Goal: Find specific page/section: Find specific page/section

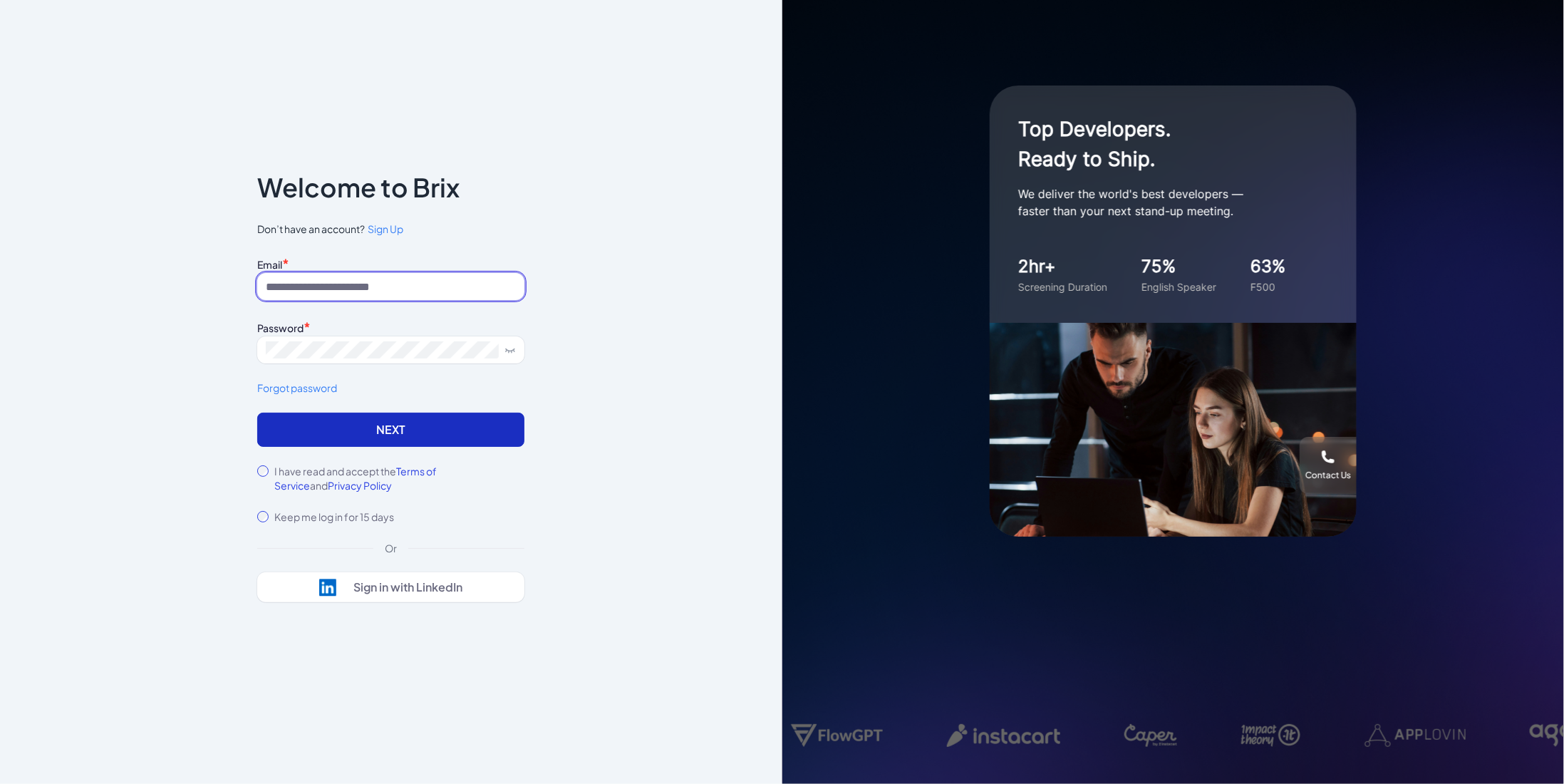
type input "**********"
click at [361, 417] on button "Next" at bounding box center [390, 430] width 267 height 34
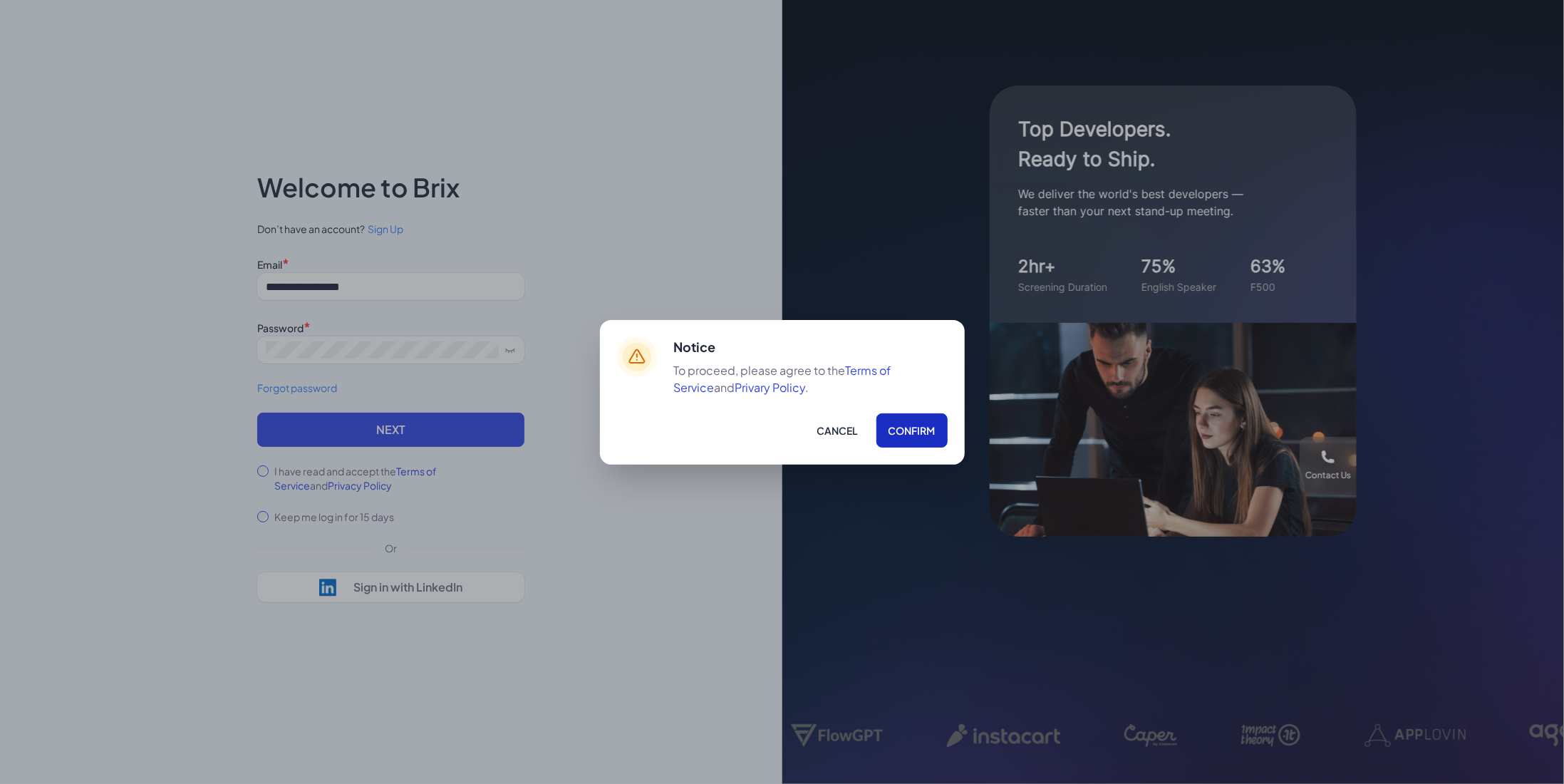
click at [904, 417] on button "Confirm" at bounding box center [912, 431] width 71 height 34
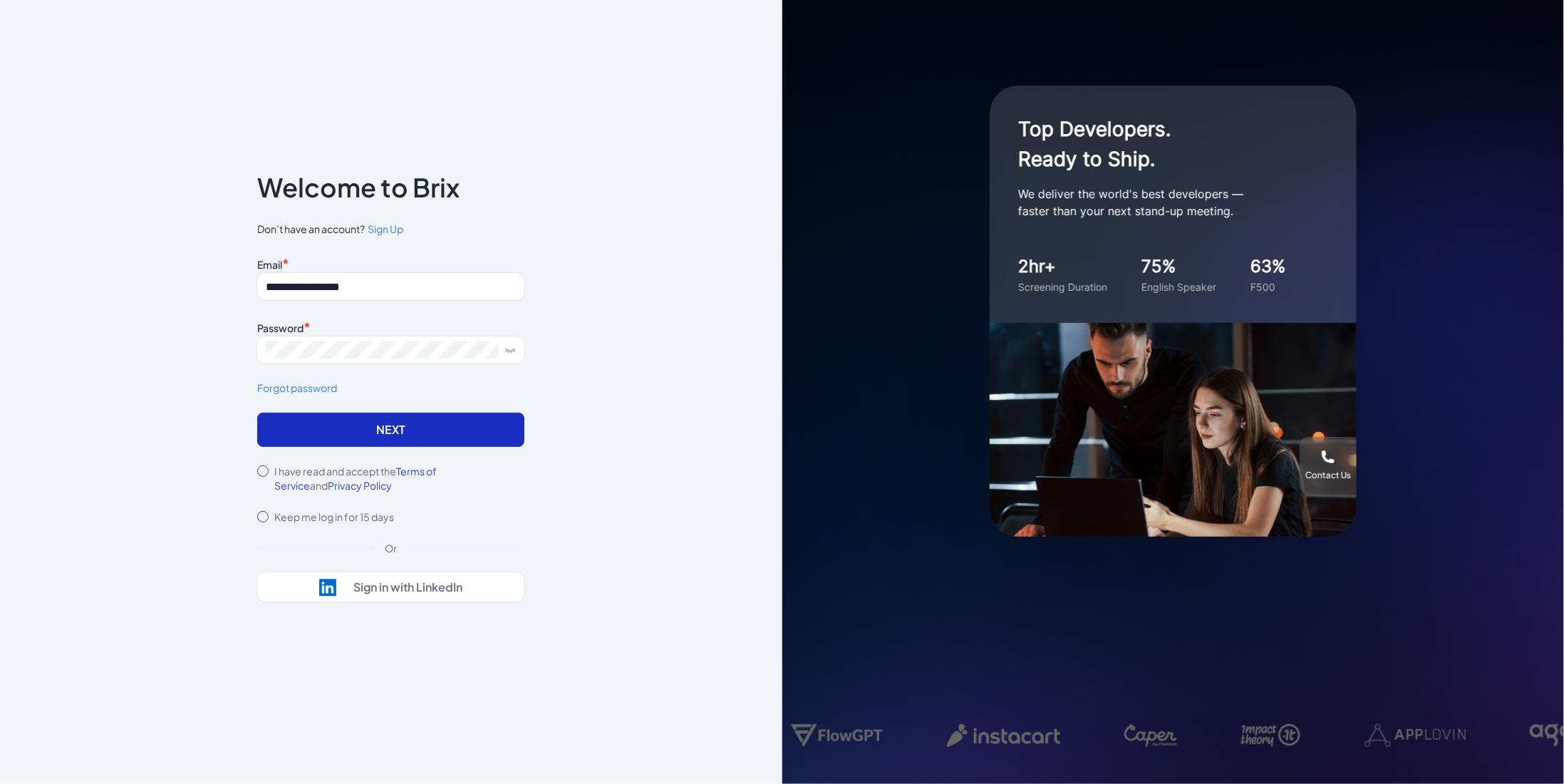
click at [407, 428] on button "Next" at bounding box center [390, 430] width 267 height 34
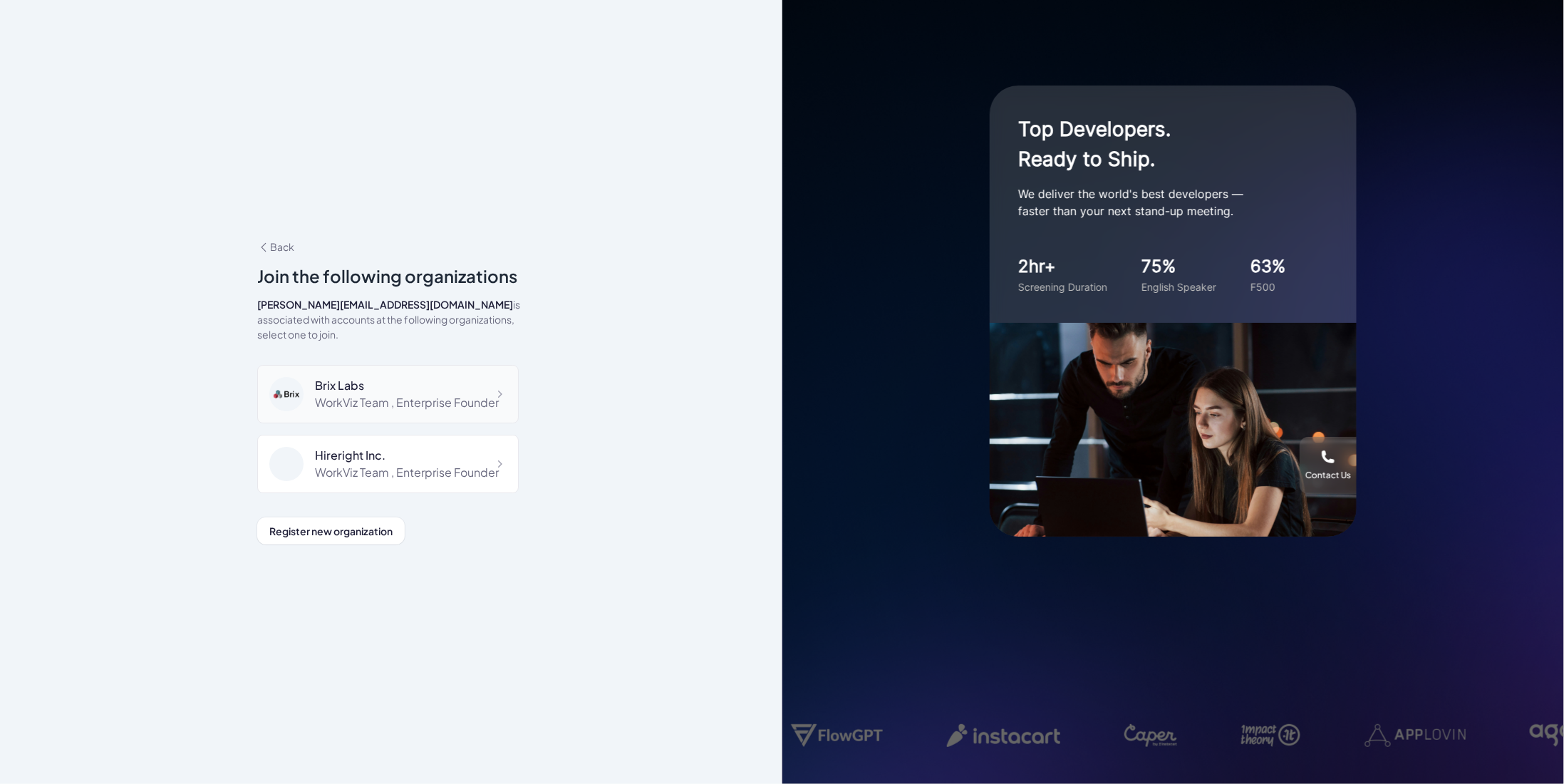
click at [391, 380] on div "Brix Labs" at bounding box center [407, 385] width 183 height 17
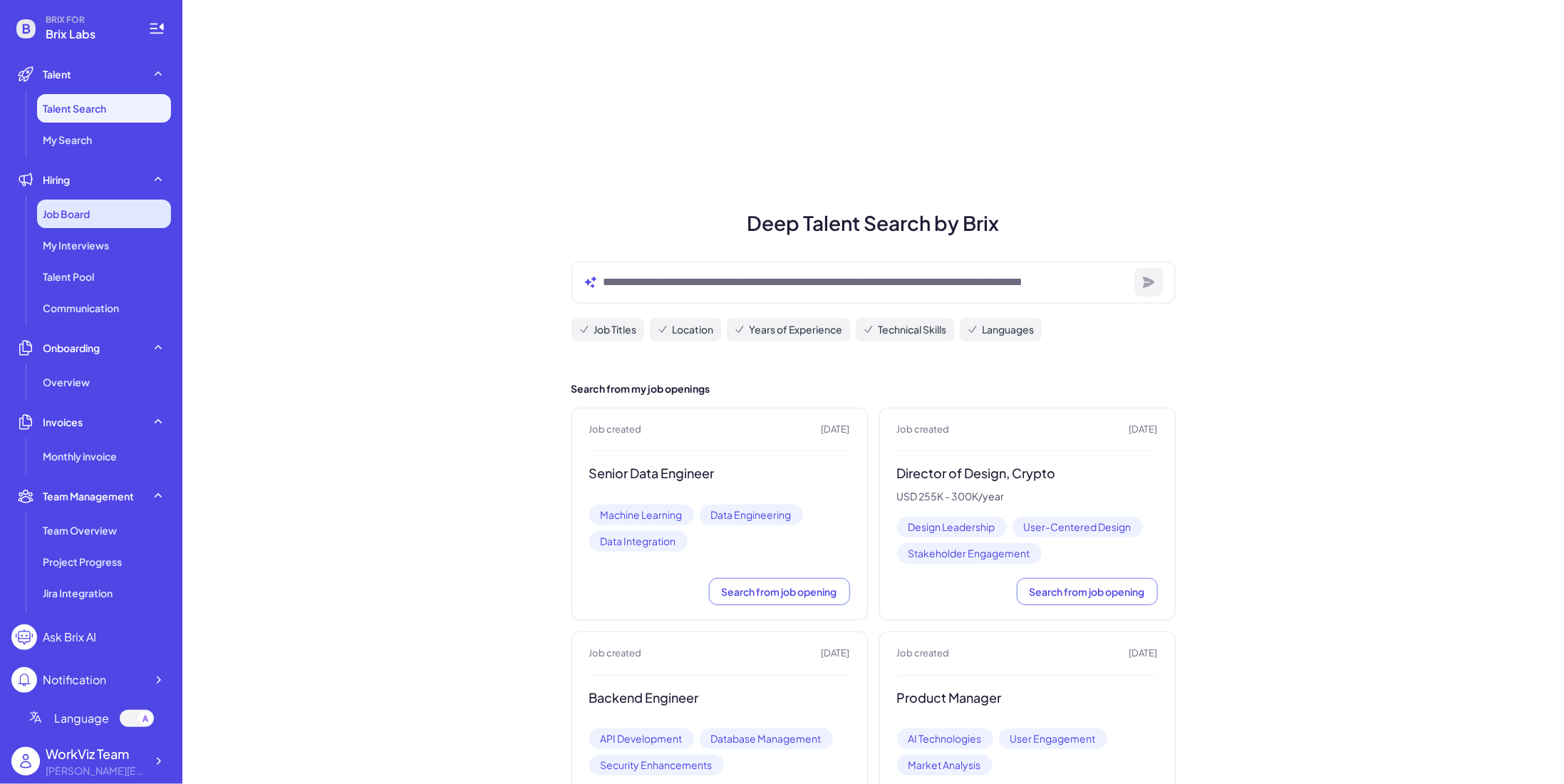
click at [130, 221] on div "Job Board" at bounding box center [103, 214] width 134 height 29
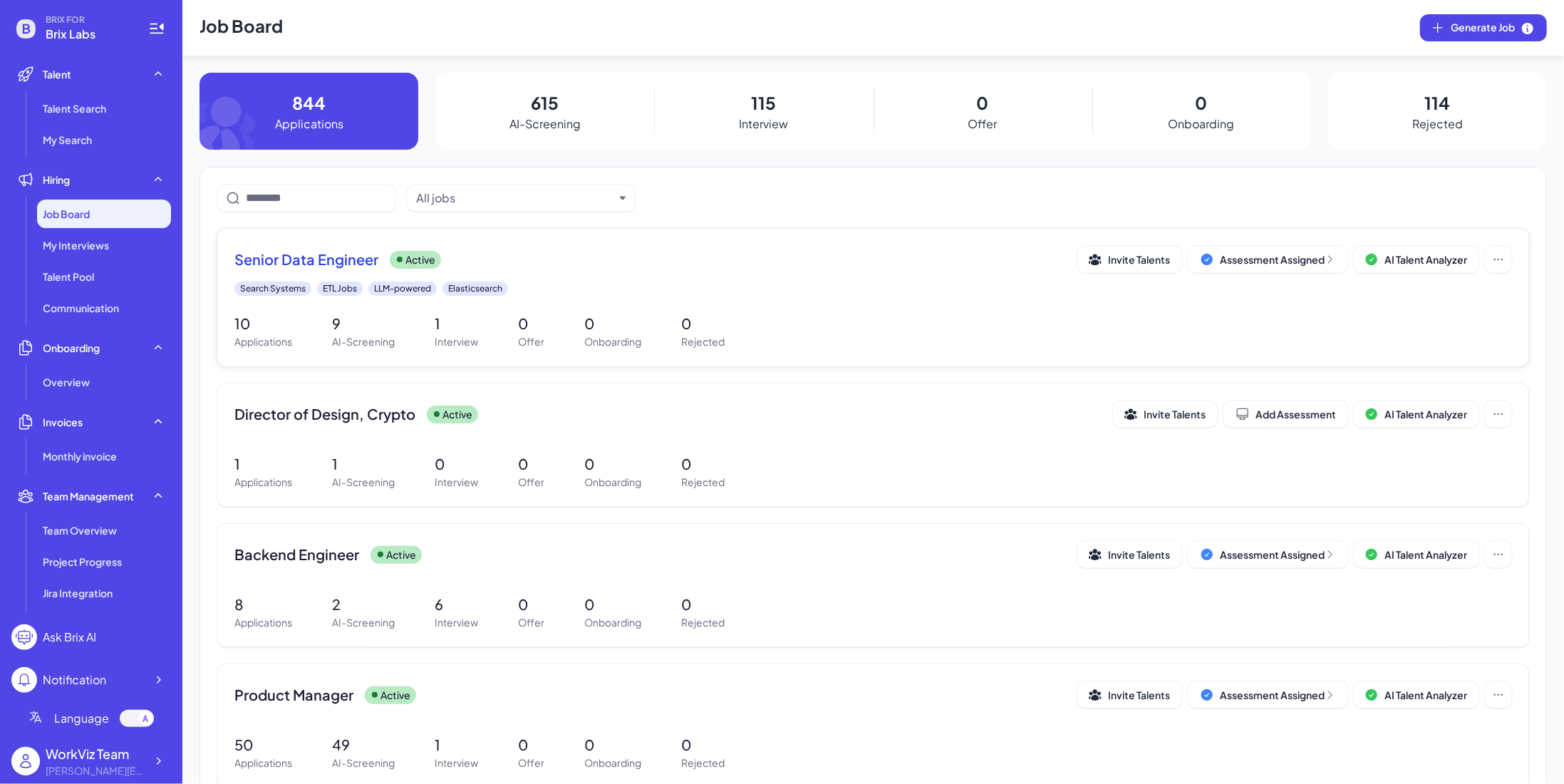
click at [320, 263] on span "Senior Data Engineer" at bounding box center [307, 259] width 144 height 20
